Goal: Information Seeking & Learning: Understand process/instructions

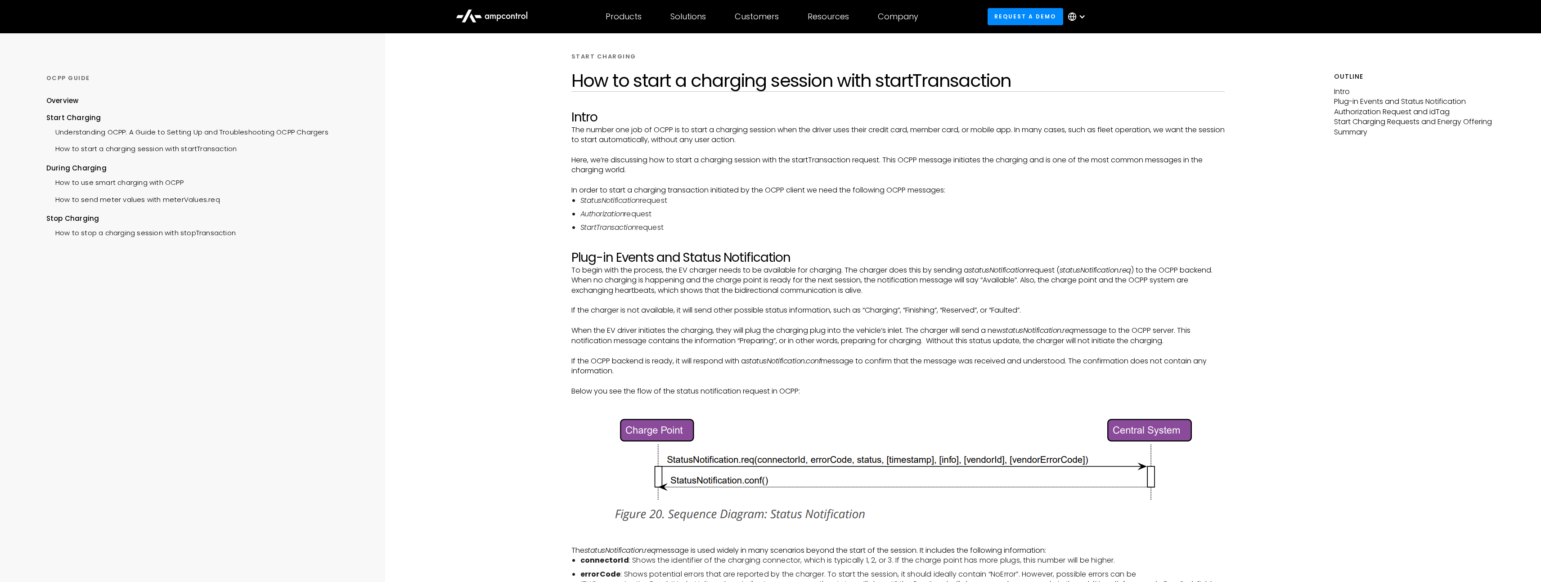
scroll to position [26, 0]
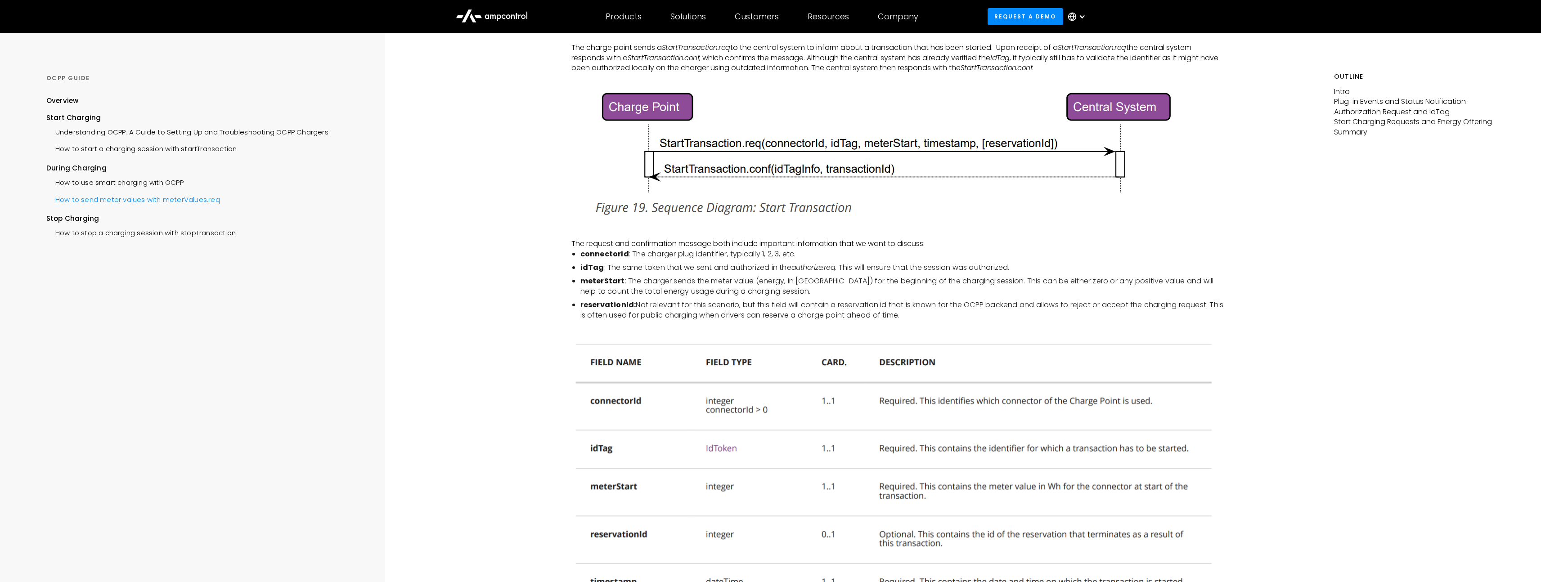
click at [183, 193] on div "How to send meter values with meterValues.req" at bounding box center [133, 198] width 174 height 17
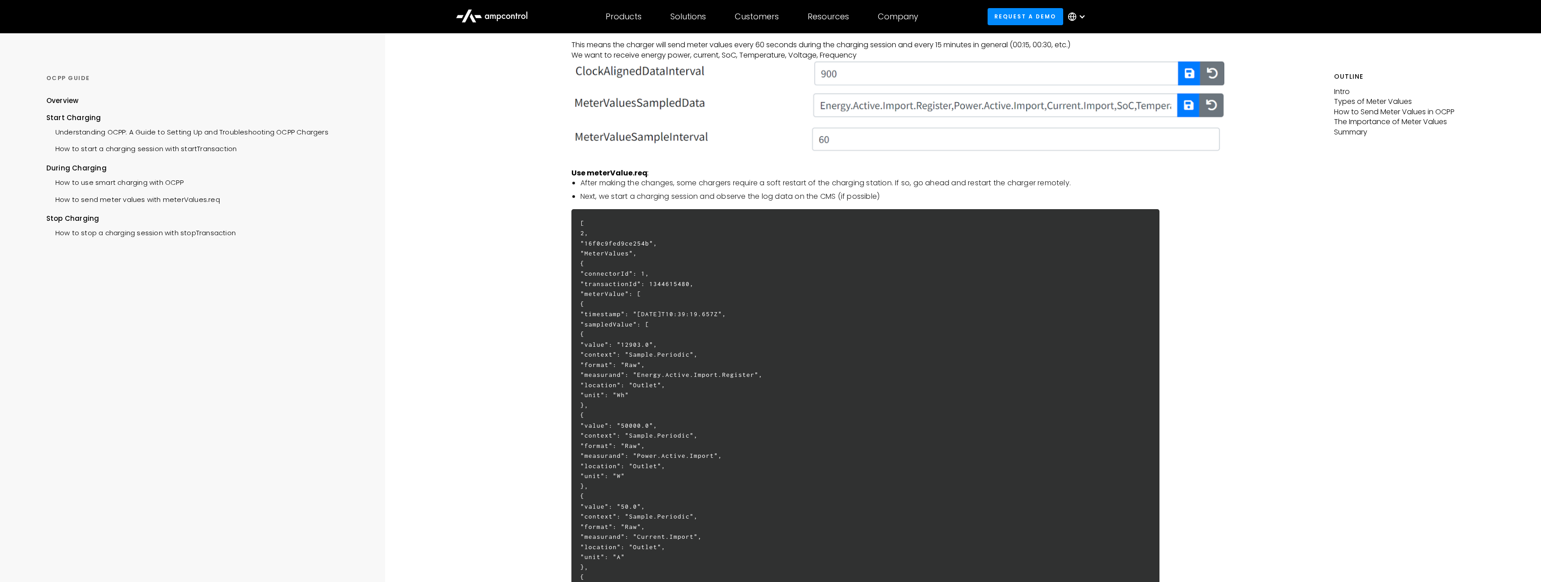
scroll to position [1644, 0]
click at [619, 264] on h6 "[ 2, "16f0c9fed9ce254b", "MeterValues", { "connectorId": 1, "transactionId": 13…" at bounding box center [865, 576] width 588 height 737
copy h6 "MeterValues"
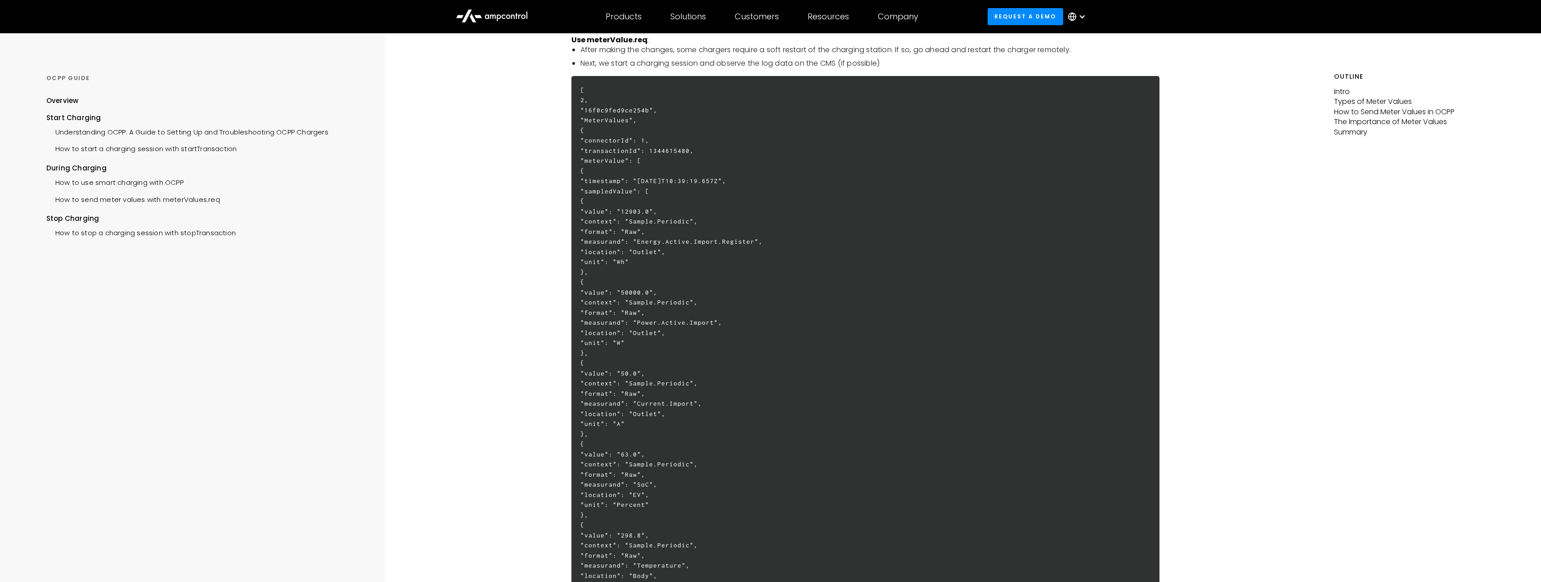
scroll to position [1775, 0]
click at [711, 283] on h6 "[ 2, "16f0c9fed9ce254b", "MeterValues", { "connectorId": 1, "transactionId": 13…" at bounding box center [865, 445] width 588 height 737
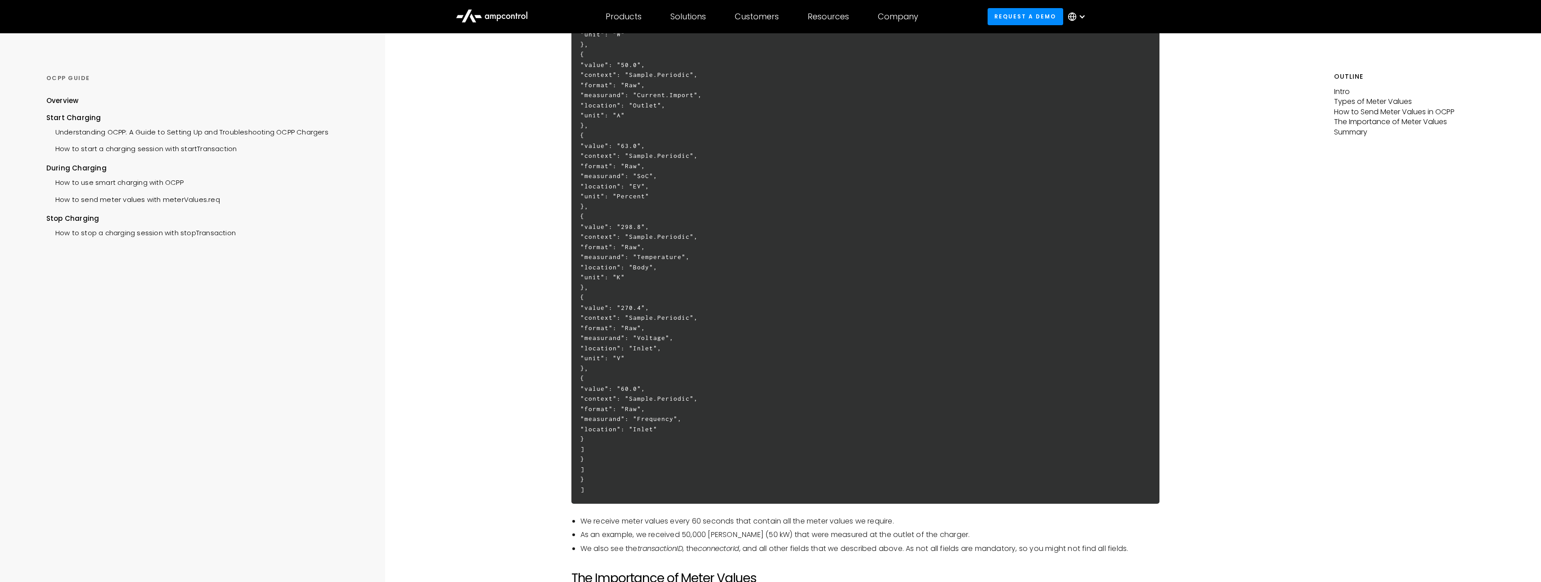
scroll to position [2096, 0]
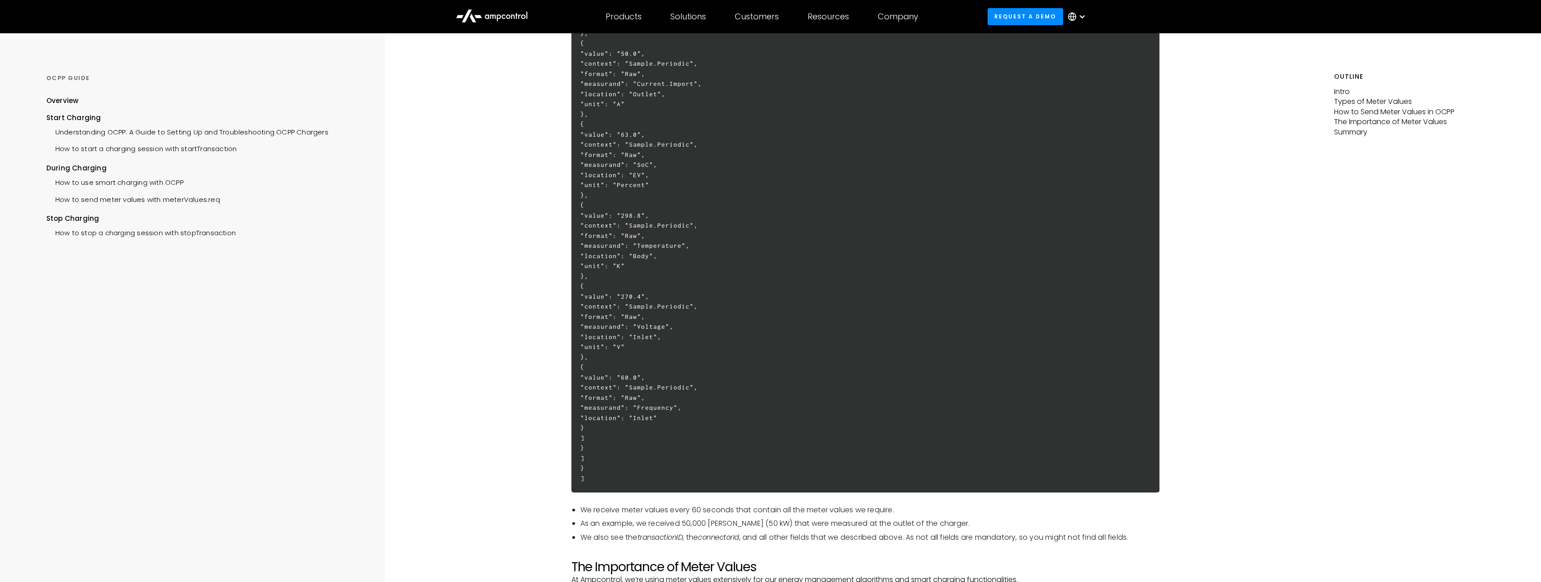
drag, startPoint x: 608, startPoint y: 157, endPoint x: 618, endPoint y: 461, distance: 304.2
click at [618, 461] on h6 "[ 2, "16f0c9fed9ce254b", "MeterValues", { "connectorId": 1, "transactionId": 13…" at bounding box center [865, 124] width 588 height 737
copy h6 ""connectorId": 1, "transactionId": 1344615480, "meterValue": [ { "timestamp": "…"
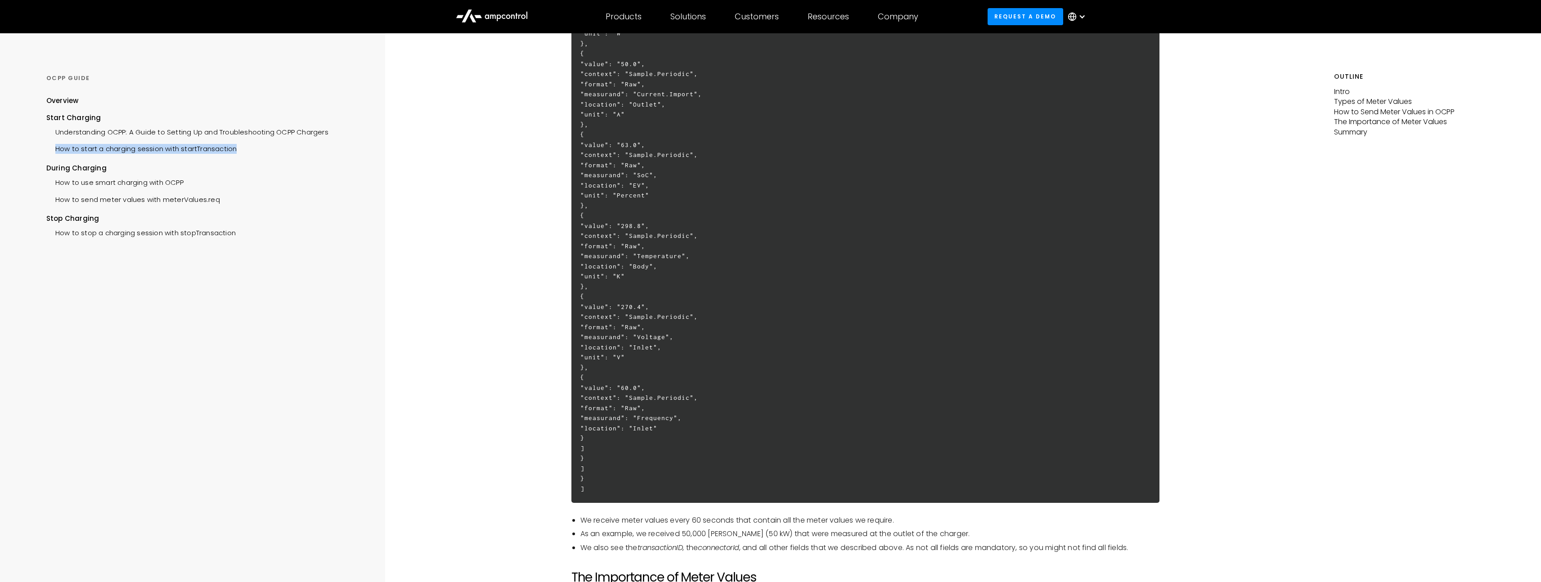
scroll to position [2081, 0]
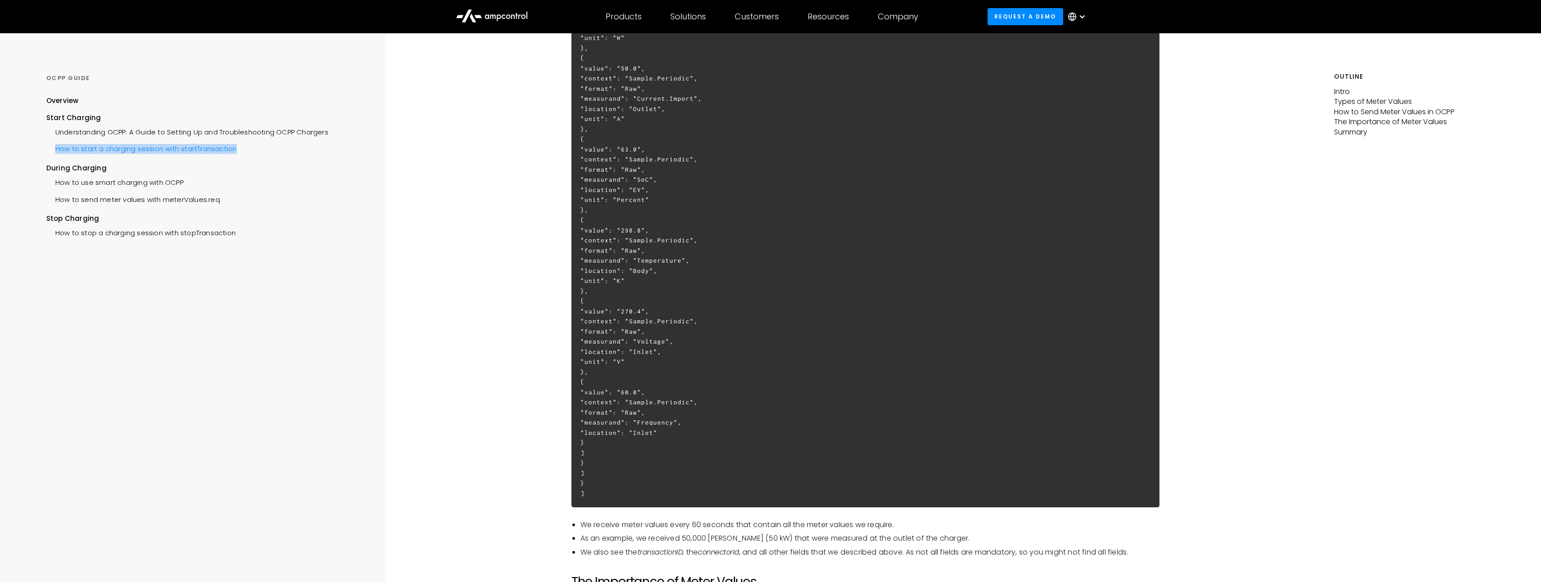
click at [117, 145] on div "How to start a charging session with startTransaction" at bounding box center [141, 147] width 191 height 17
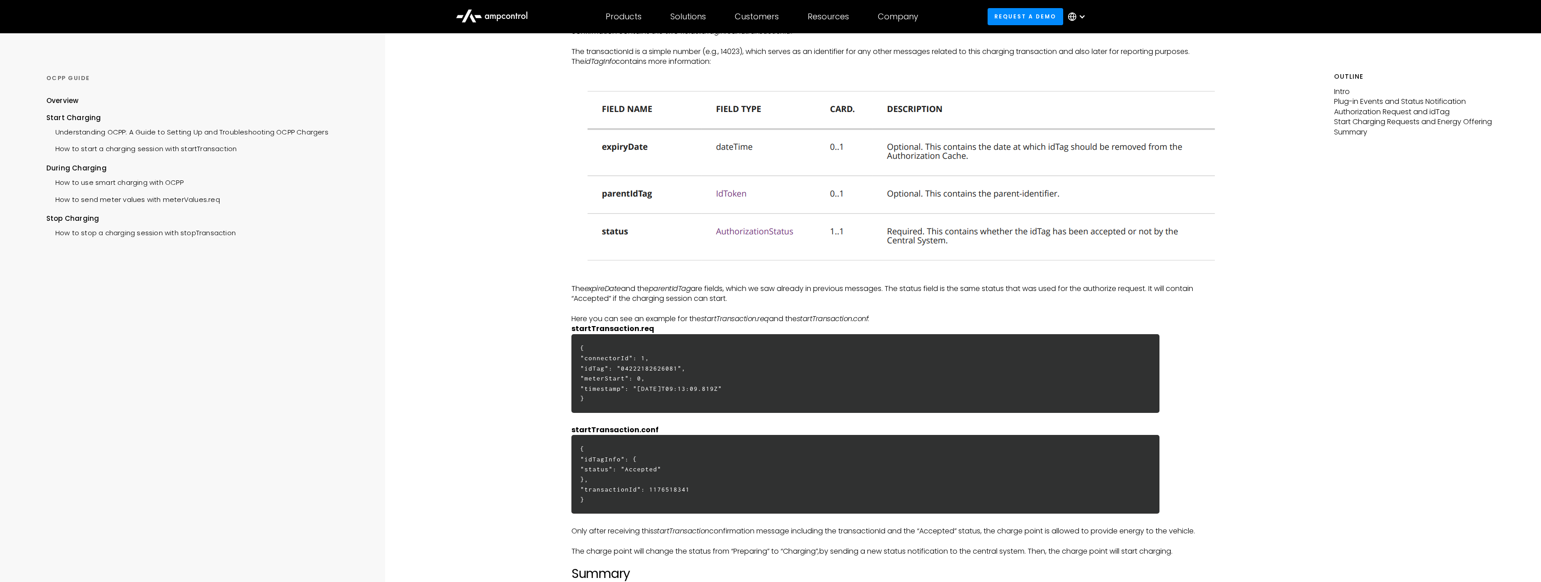
scroll to position [2244, 0]
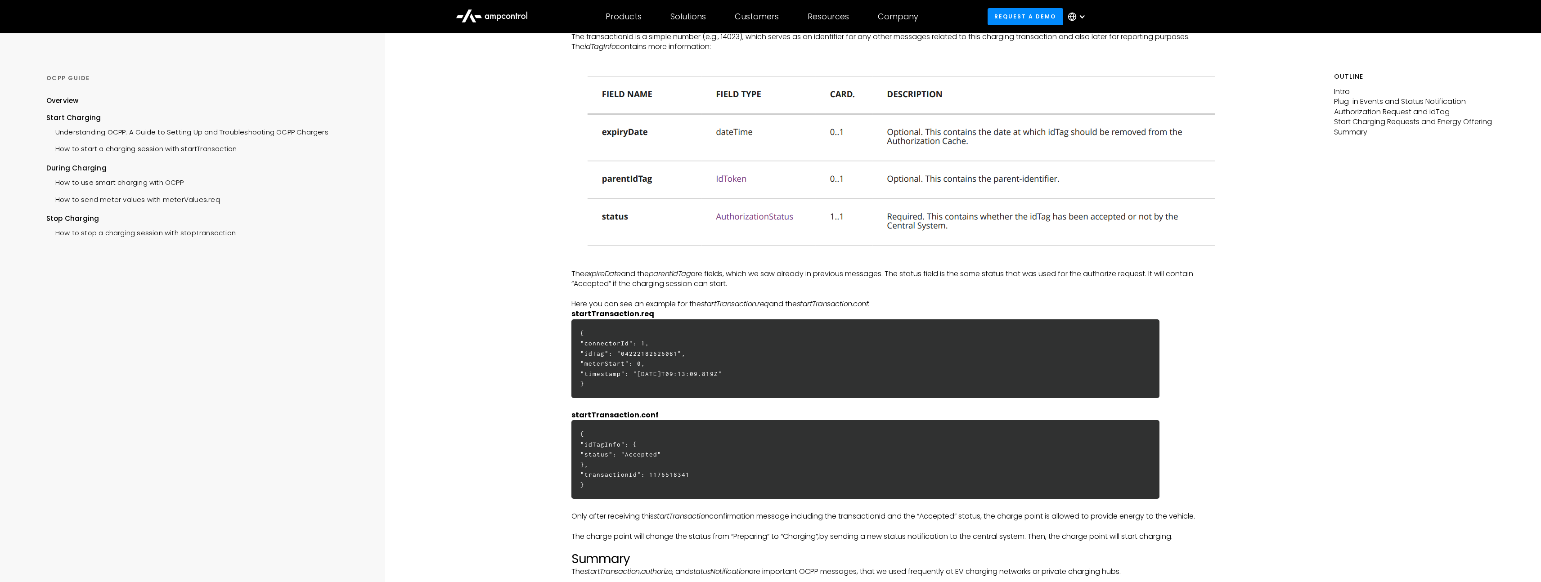
drag, startPoint x: 583, startPoint y: 344, endPoint x: 603, endPoint y: 399, distance: 58.3
click at [603, 398] on h6 "{ "connectorId": 1, "idTag": "04222182626081", "meterStart": 0, "timestamp": "2…" at bounding box center [865, 358] width 588 height 79
copy h6 "{ "connectorId": 1, "idTag": "04222182626081", "meterStart": 0, "timestamp": "2…"
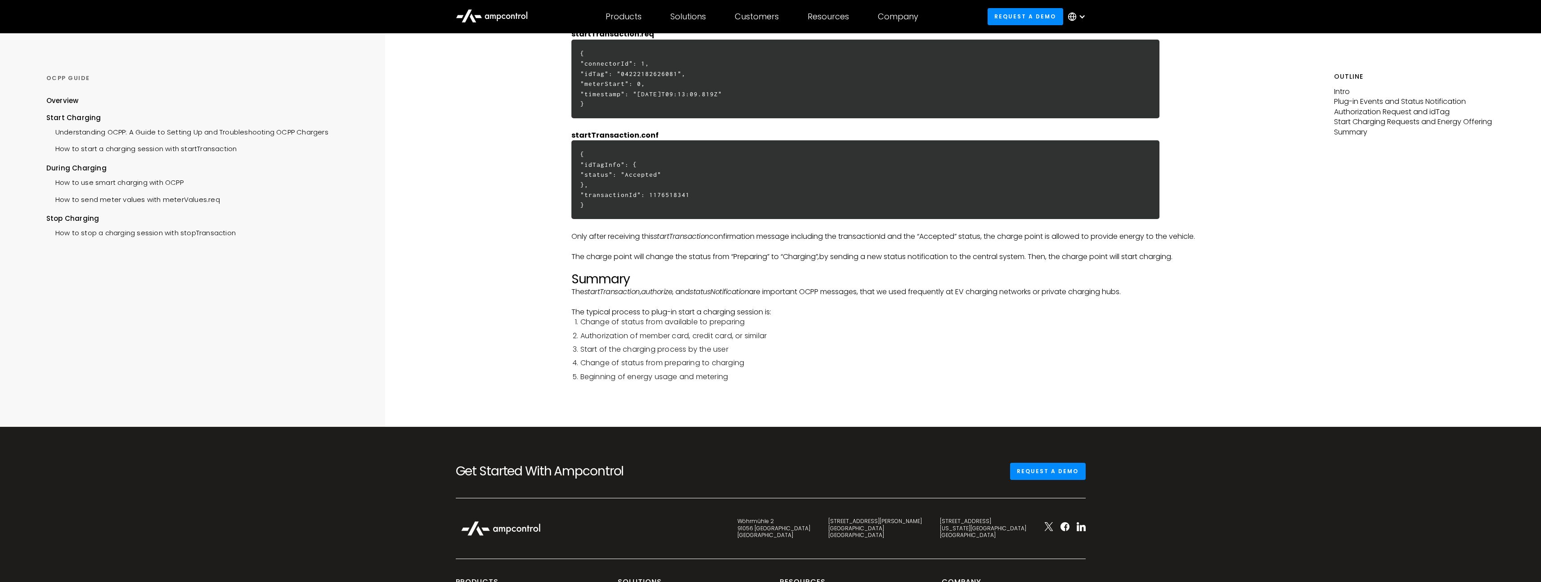
scroll to position [2446, 0]
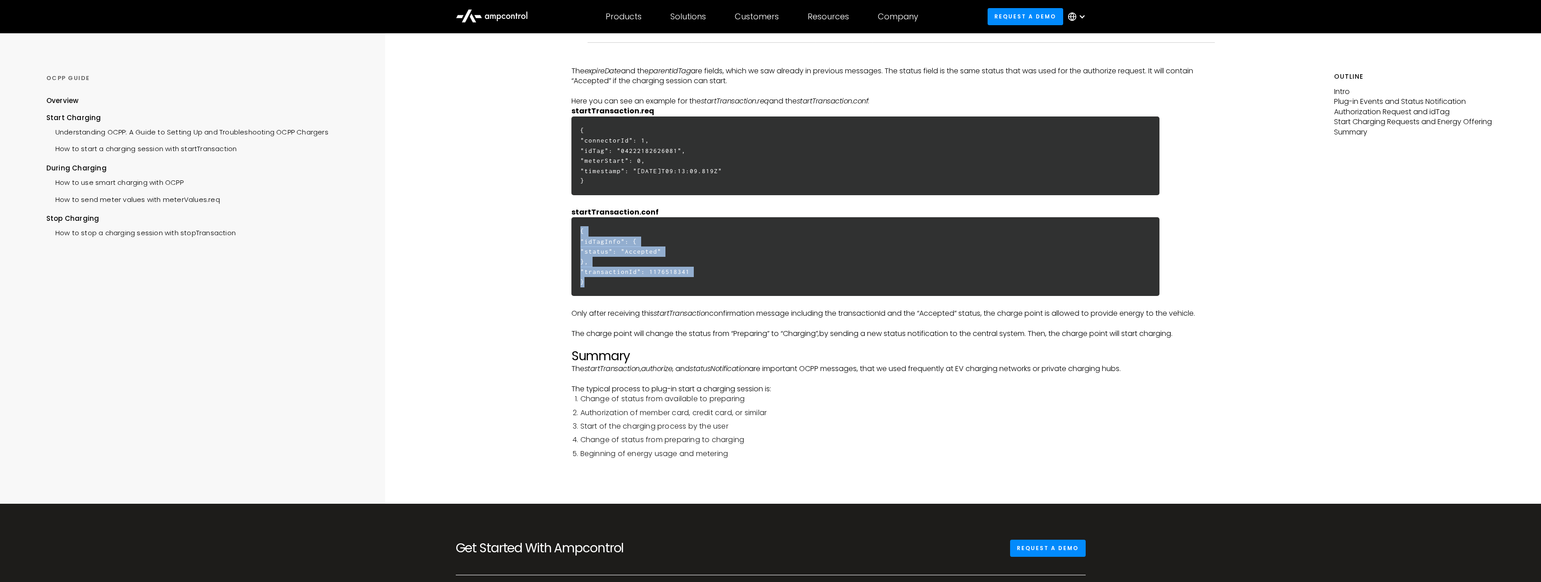
drag, startPoint x: 592, startPoint y: 286, endPoint x: 569, endPoint y: 239, distance: 52.3
copy h6 "{ "idTagInfo": { "status": "Accepted" }, "transactionId": 1176518341 }"
click at [200, 235] on div "How to stop a charging session with stopTransaction" at bounding box center [140, 232] width 189 height 17
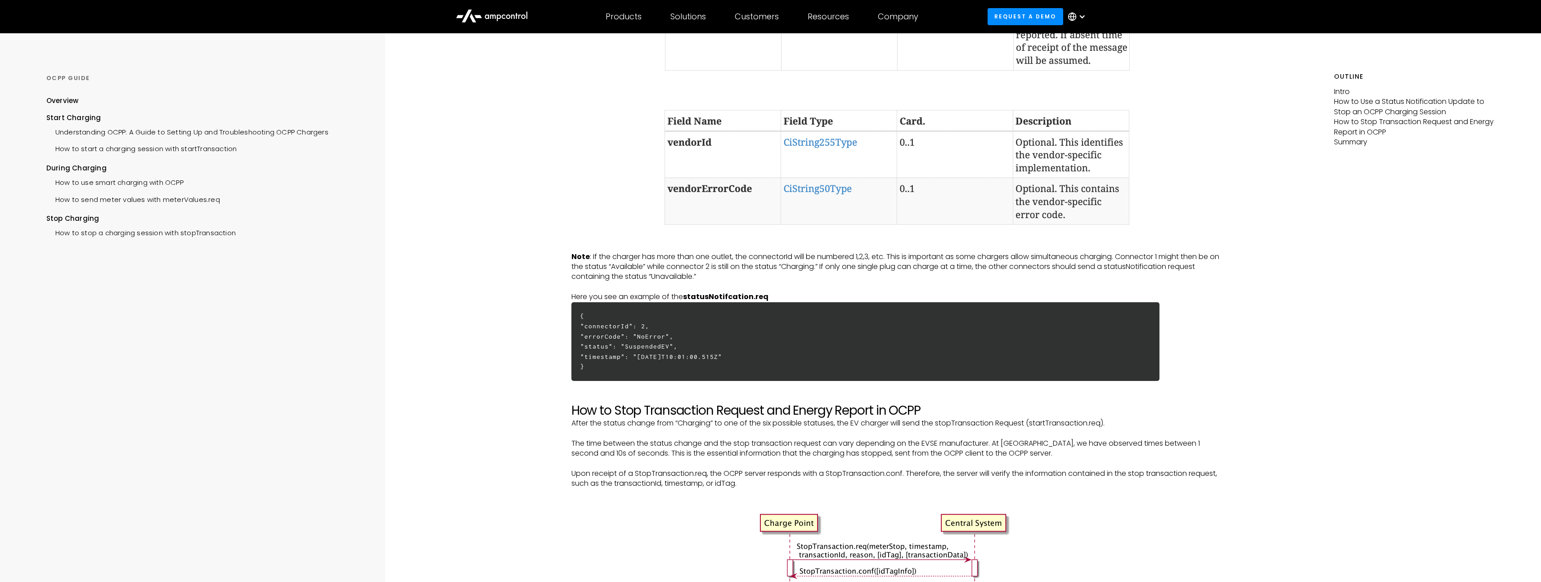
scroll to position [1149, 0]
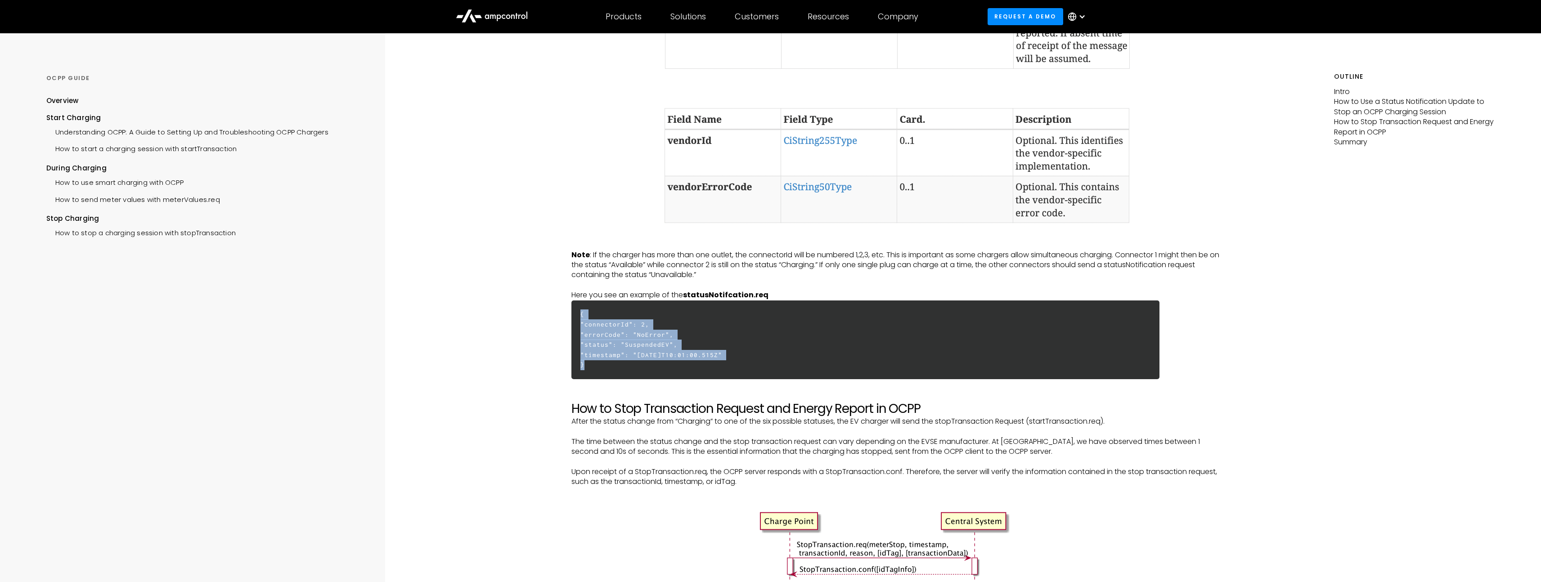
drag, startPoint x: 589, startPoint y: 381, endPoint x: 608, endPoint y: 345, distance: 41.4
click at [569, 321] on div "STOP CHARGING How to stop a charging session with stopTransaction Intro To stop…" at bounding box center [897, 120] width 871 height 2473
copy h6 "{ "connectorId": 2, "errorCode": "NoError", "status": "SuspendedEV", "timestamp…"
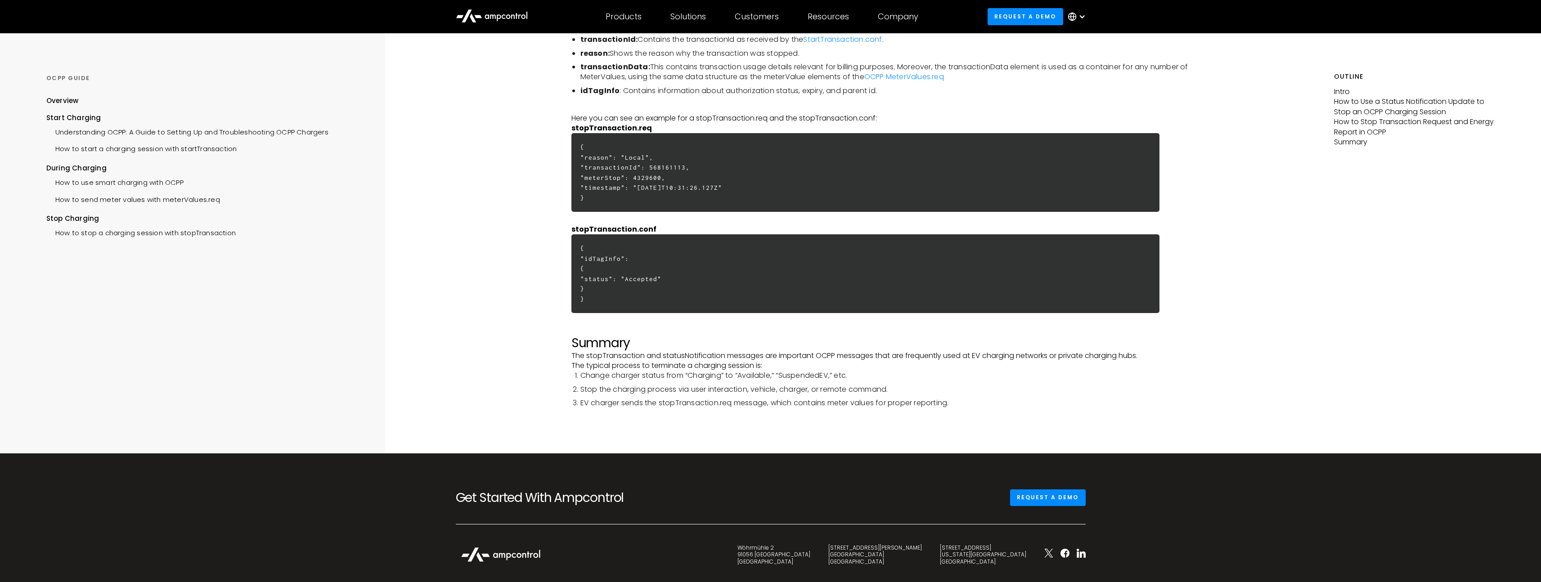
scroll to position [2034, 0]
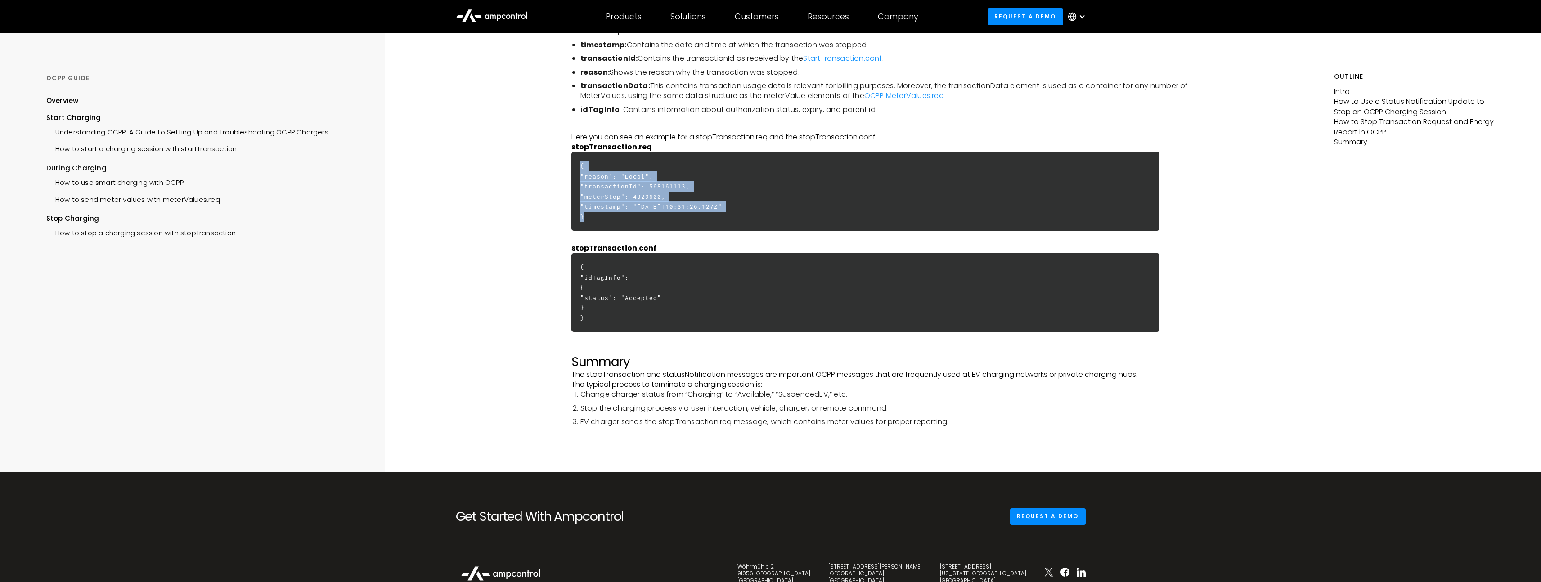
drag, startPoint x: 590, startPoint y: 233, endPoint x: 569, endPoint y: 180, distance: 56.7
copy h6 "{ "reason": "Local", "transactionId": 568161113, "meterStop": 4329600, "timesta…"
drag, startPoint x: 629, startPoint y: 323, endPoint x: 561, endPoint y: 288, distance: 76.6
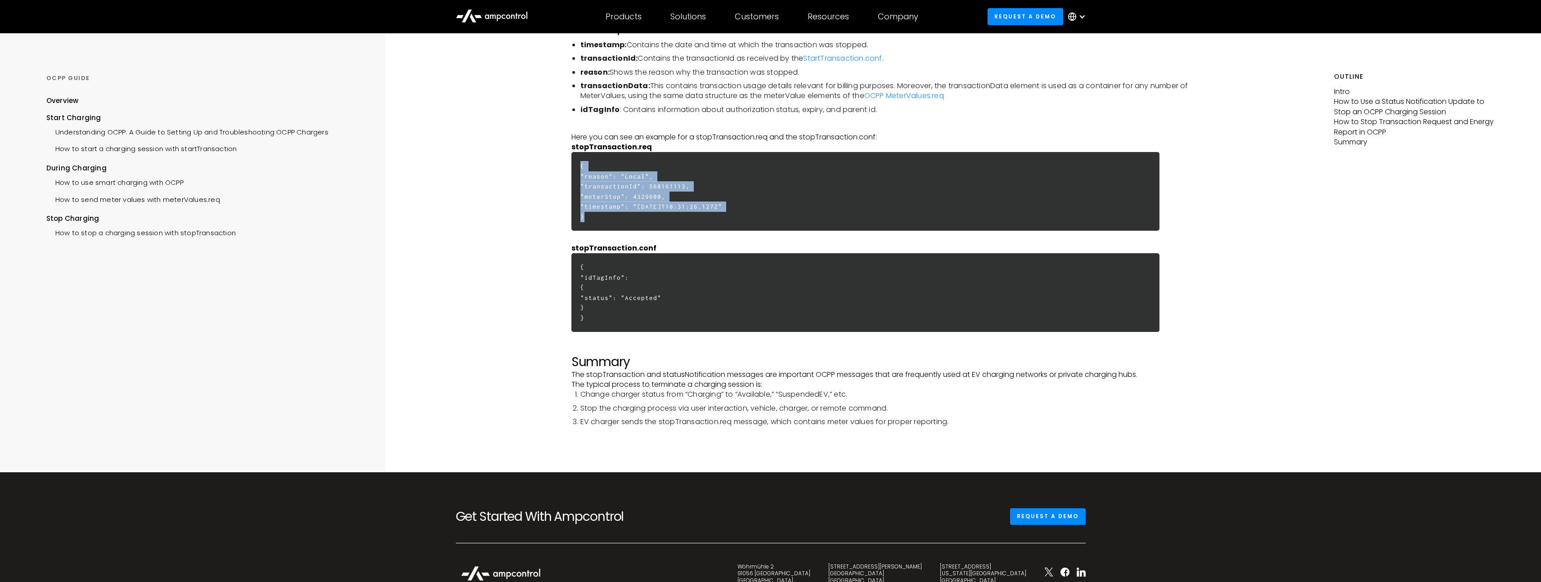
copy h6 ""idTagInfo": { "status": "Accepted" }"
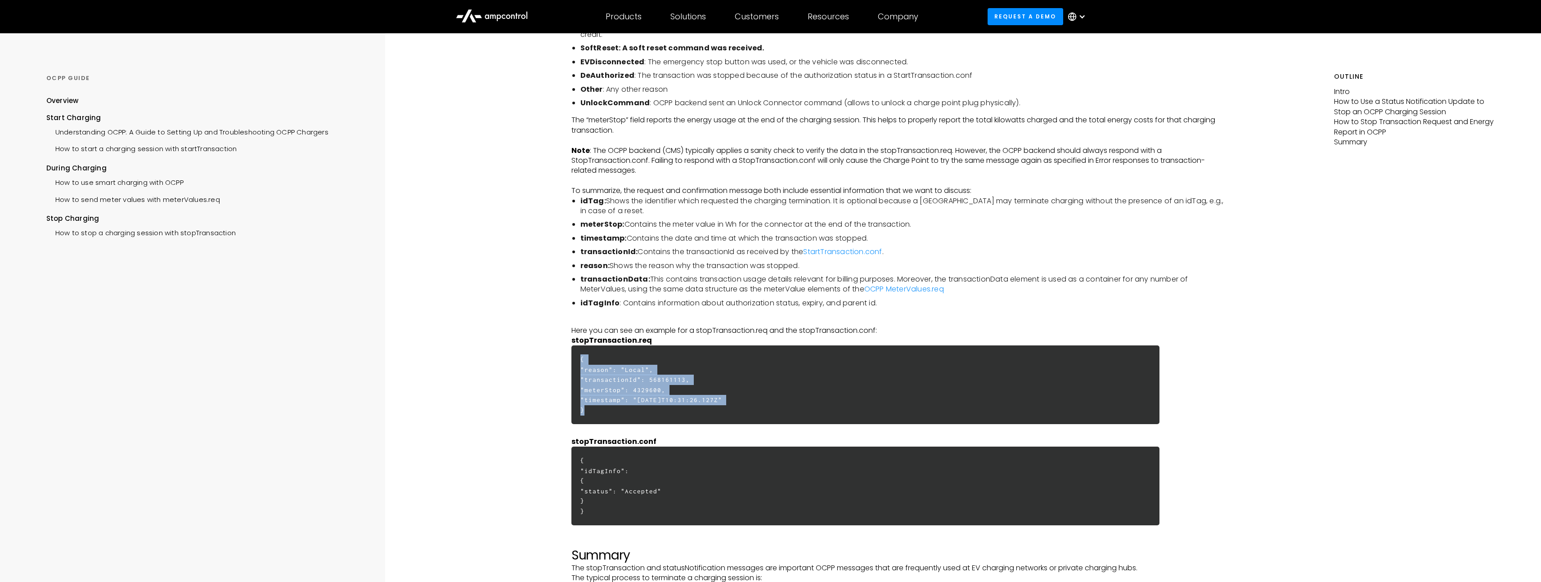
scroll to position [1826, 0]
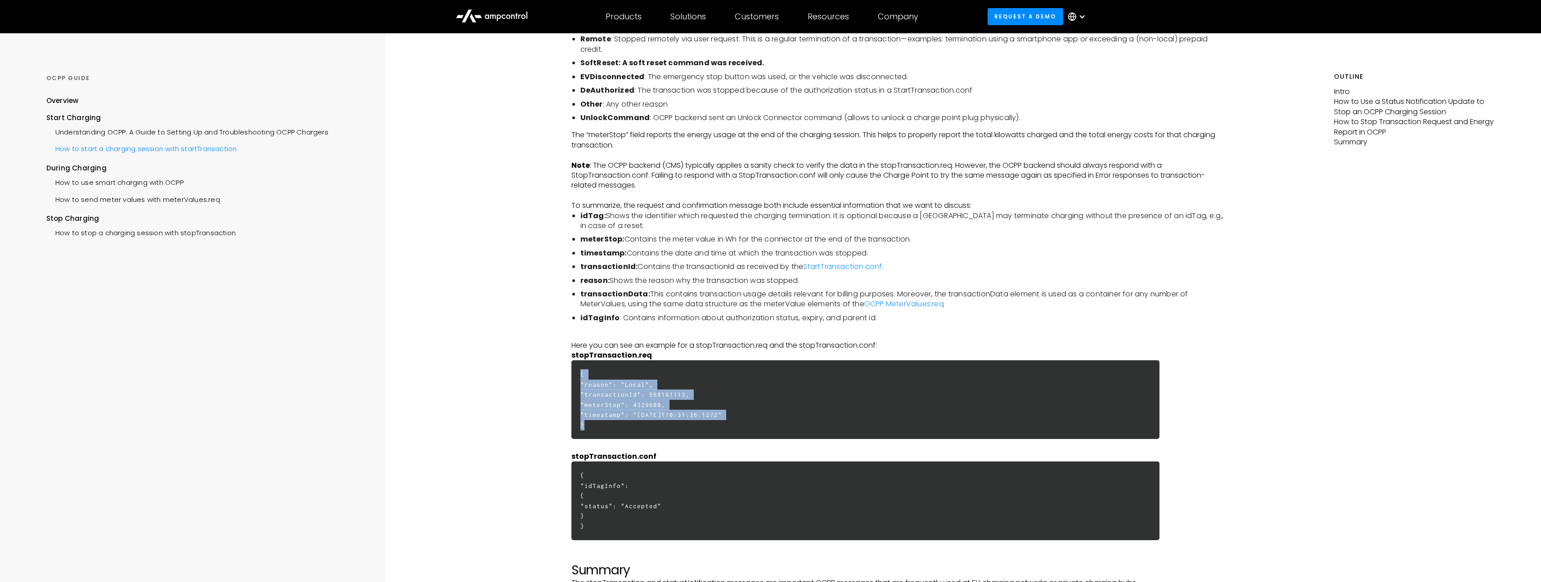
click at [145, 153] on div "How to start a charging session with startTransaction" at bounding box center [141, 147] width 191 height 17
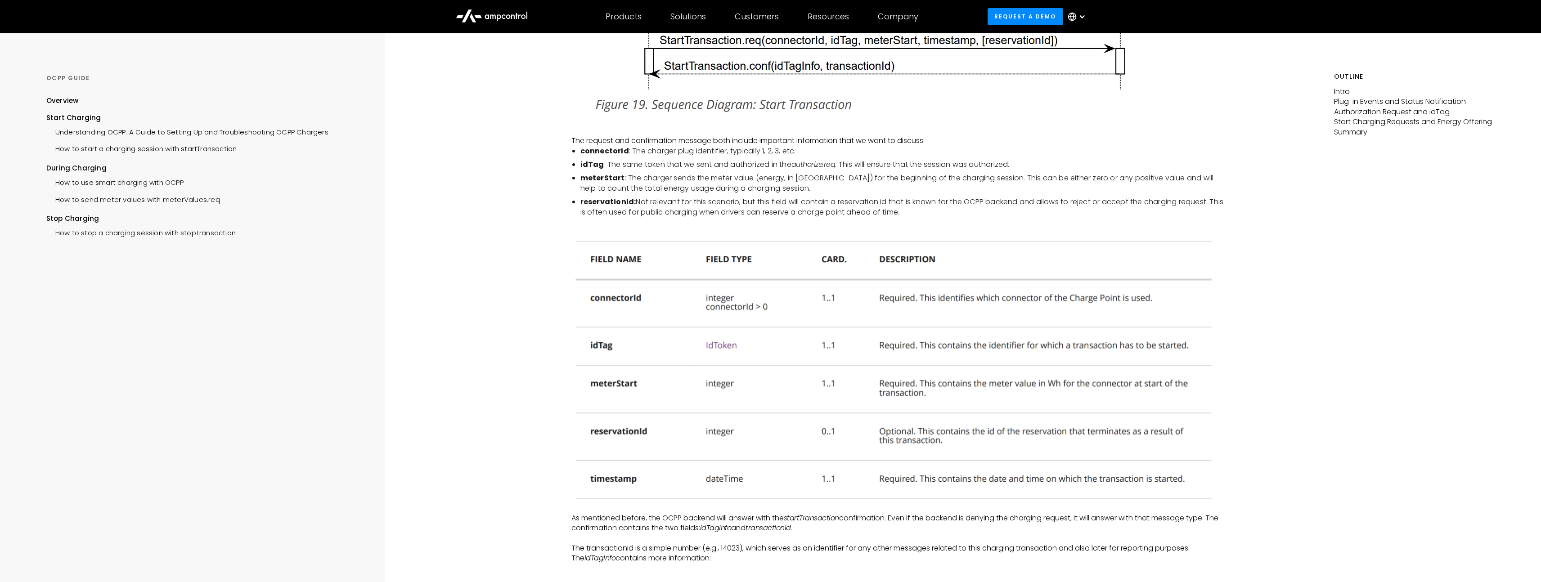
scroll to position [1734, 0]
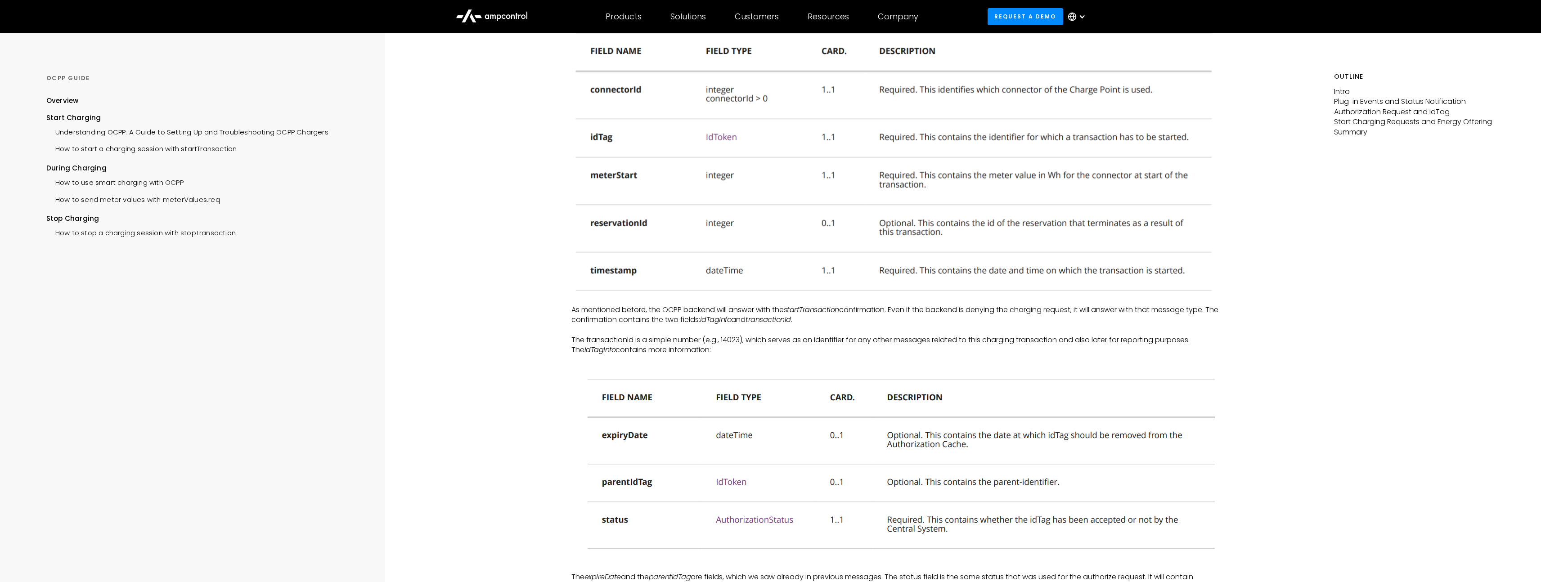
scroll to position [1865, 0]
